Goal: Task Accomplishment & Management: Manage account settings

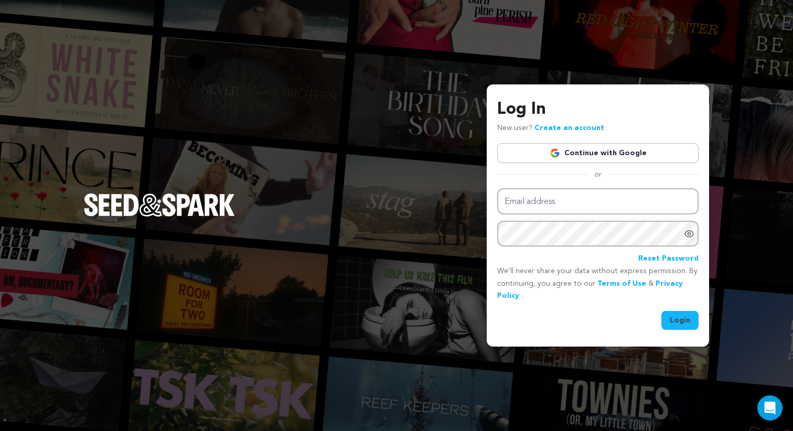
click at [590, 147] on link "Continue with Google" at bounding box center [597, 153] width 201 height 20
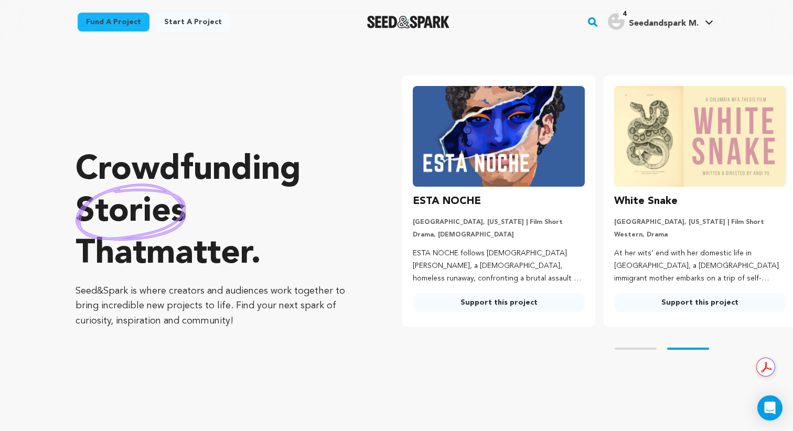
scroll to position [0, 209]
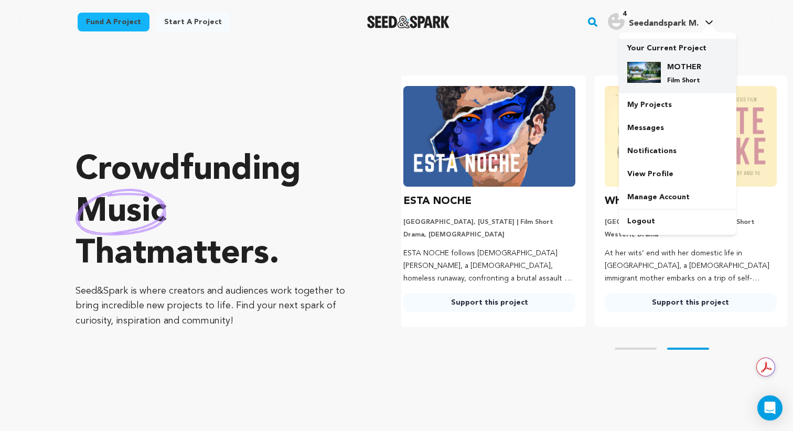
click at [665, 77] on div "MOTHER Film Short" at bounding box center [686, 73] width 50 height 23
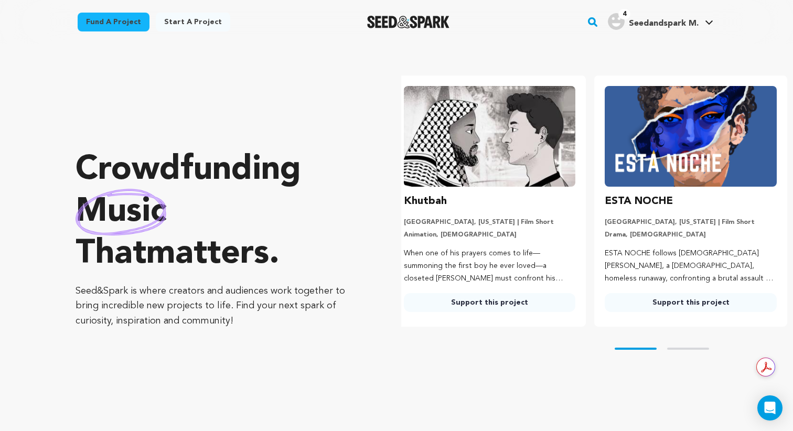
scroll to position [0, 0]
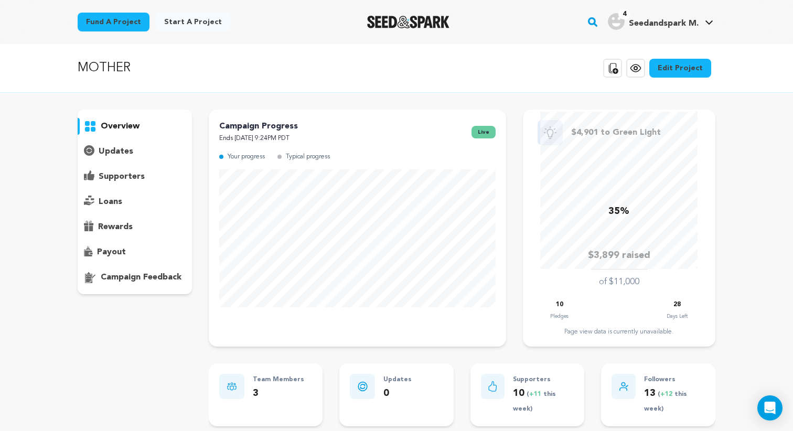
scroll to position [38, 0]
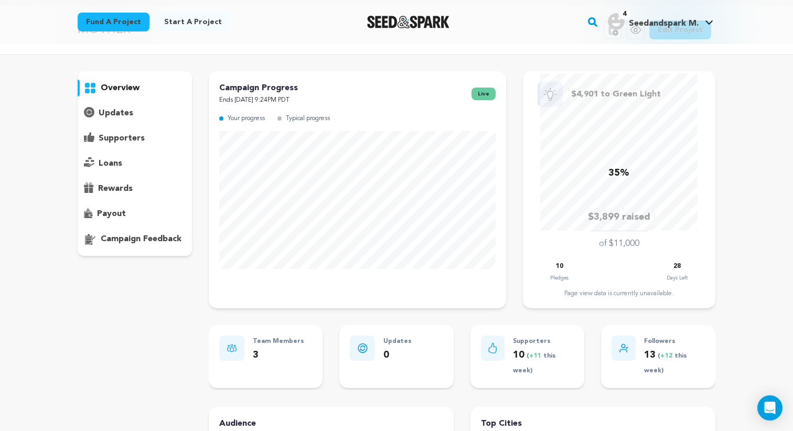
click at [537, 351] on p "10 ( +11 this week)" at bounding box center [543, 363] width 61 height 30
click at [539, 337] on p "Supporters" at bounding box center [543, 342] width 61 height 12
click at [537, 342] on p "Supporters" at bounding box center [543, 342] width 61 height 12
click at [130, 133] on p "supporters" at bounding box center [122, 138] width 46 height 13
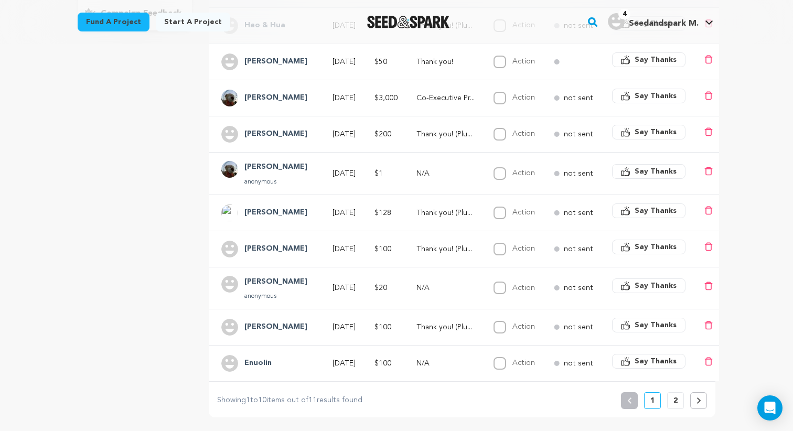
scroll to position [343, 0]
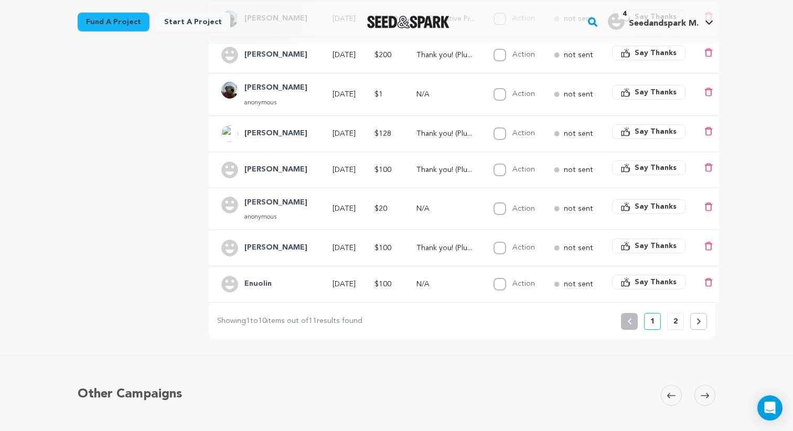
click at [704, 325] on button at bounding box center [698, 321] width 17 height 17
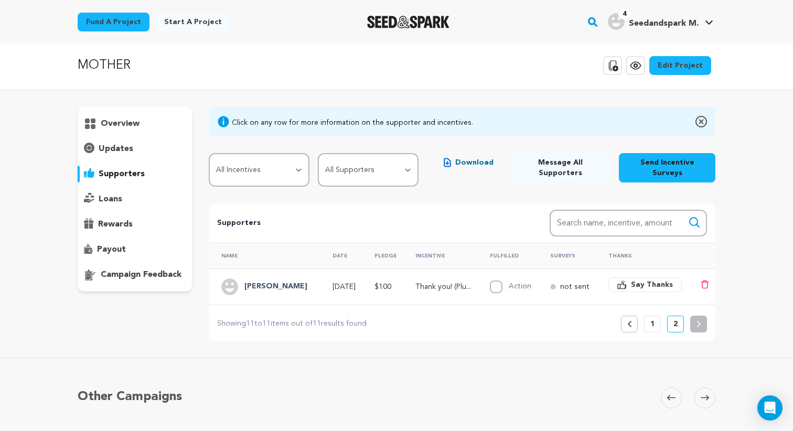
scroll to position [0, 0]
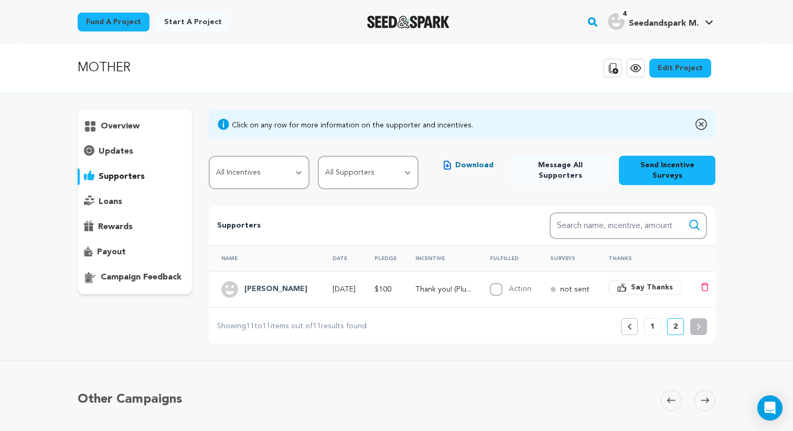
click at [658, 330] on button "1" at bounding box center [652, 326] width 17 height 17
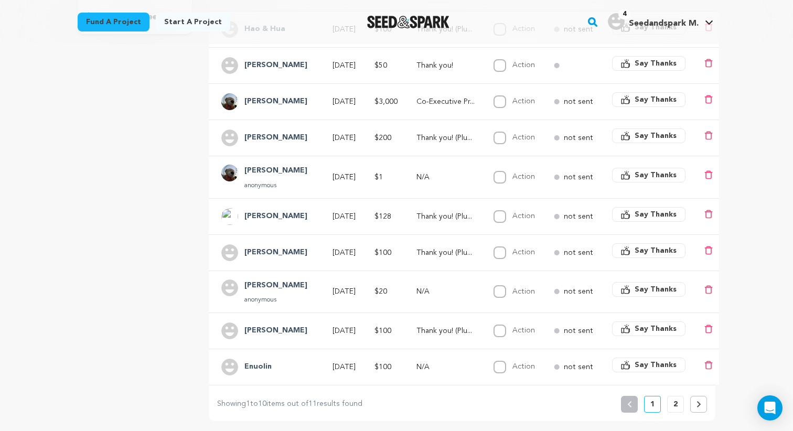
scroll to position [238, 0]
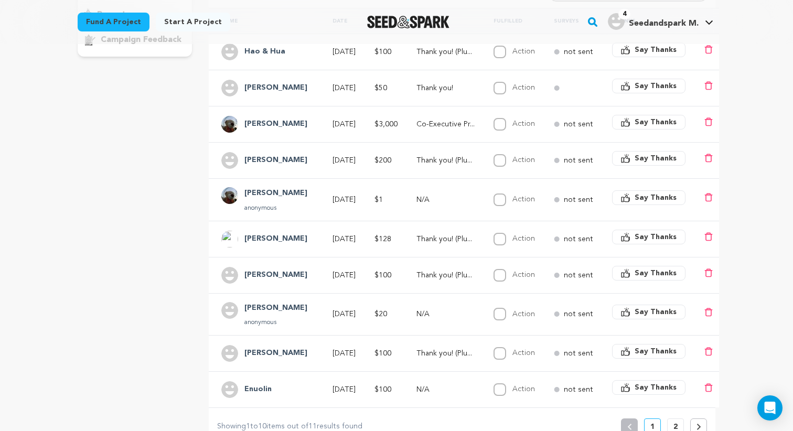
click at [245, 89] on h4 "[PERSON_NAME]" at bounding box center [275, 88] width 63 height 13
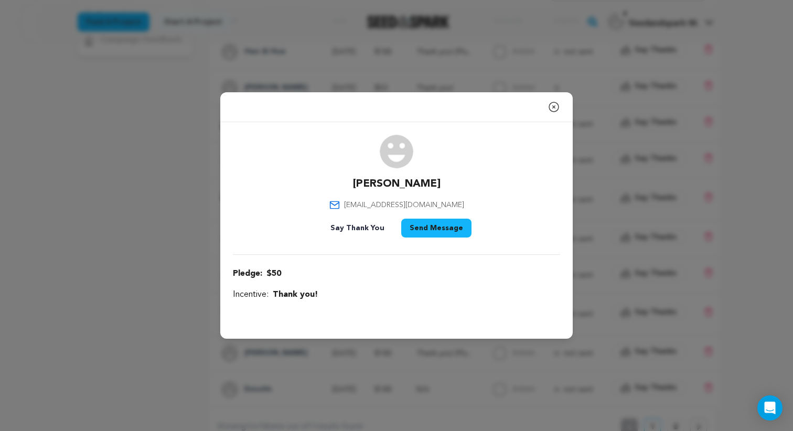
click at [182, 186] on div "Close modal [PERSON_NAME] [EMAIL_ADDRESS][DOMAIN_NAME]" at bounding box center [396, 215] width 793 height 431
click at [557, 110] on icon "button" at bounding box center [554, 107] width 13 height 13
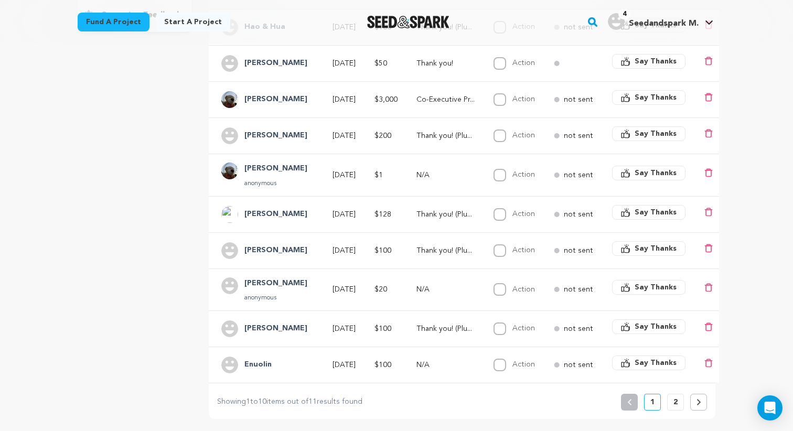
scroll to position [269, 0]
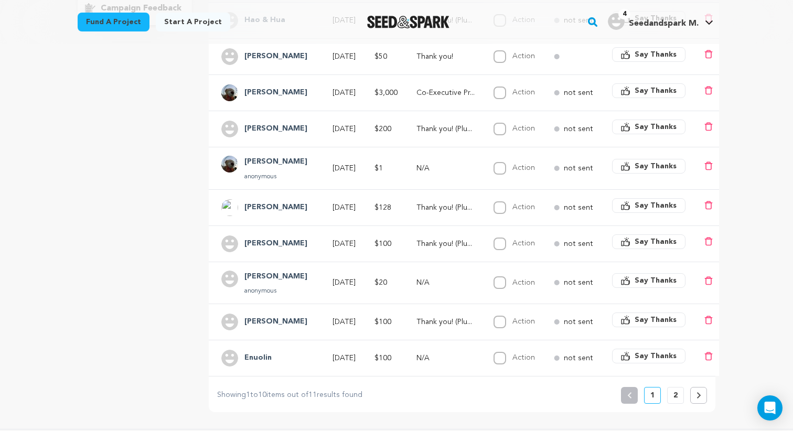
click at [270, 275] on h4 "[PERSON_NAME]" at bounding box center [275, 277] width 63 height 13
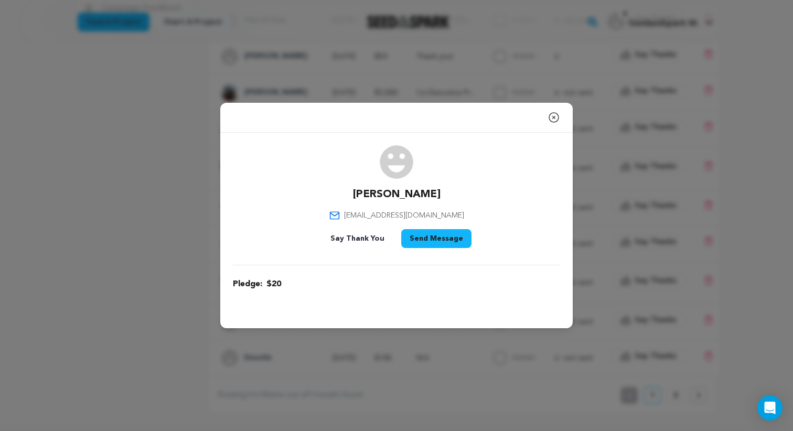
click at [554, 118] on icon "button" at bounding box center [553, 117] width 9 height 9
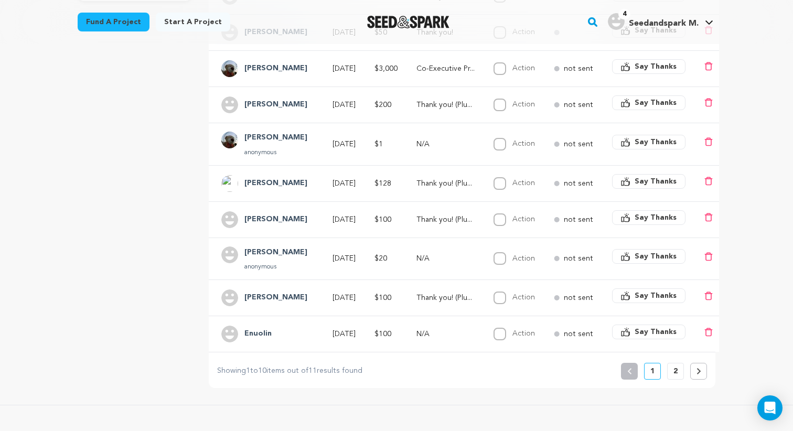
scroll to position [145, 0]
